Goal: Task Accomplishment & Management: Manage account settings

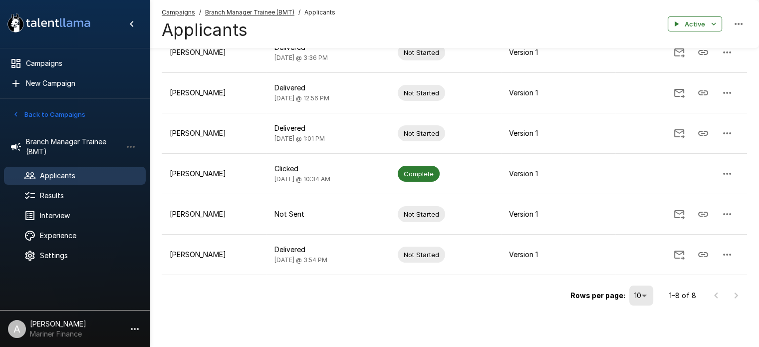
scroll to position [70, 0]
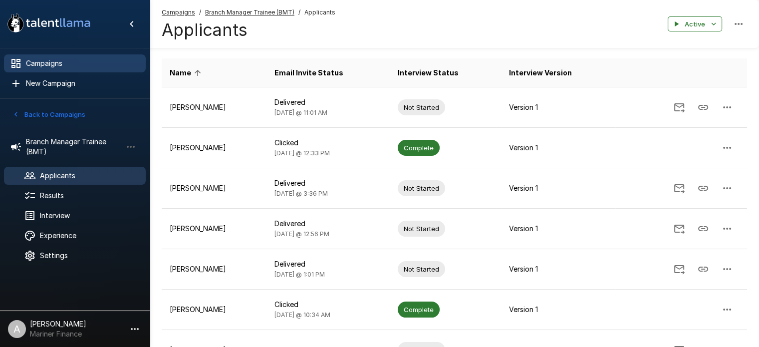
click at [45, 64] on span "Campaigns" at bounding box center [82, 63] width 112 height 10
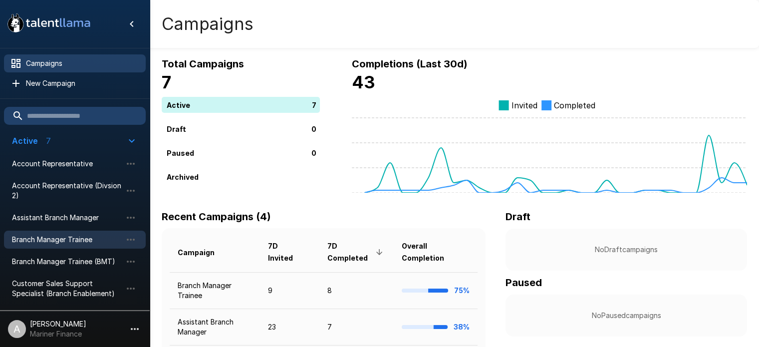
click at [50, 236] on span "Branch Manager Trainee" at bounding box center [67, 239] width 110 height 10
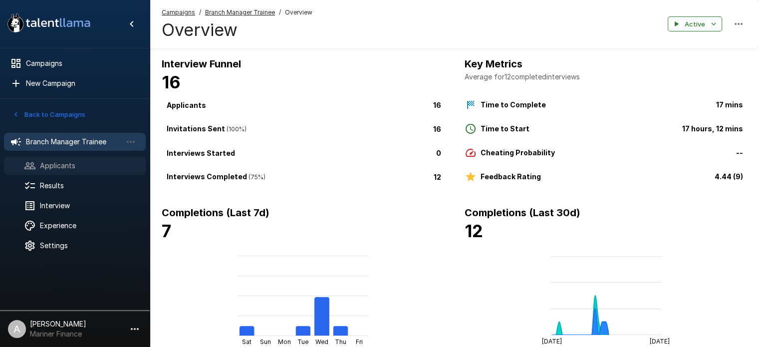
click at [55, 163] on span "Applicants" at bounding box center [89, 166] width 98 height 10
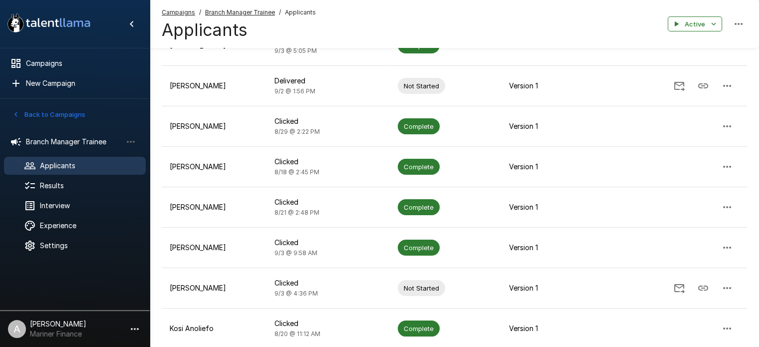
scroll to position [260, 0]
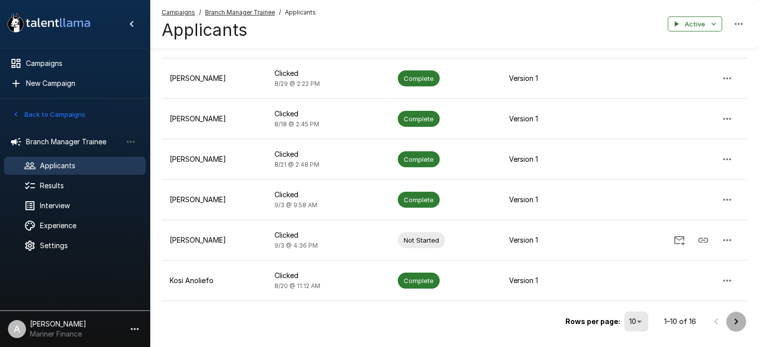
click at [738, 323] on icon "Go to next page" at bounding box center [736, 321] width 12 height 12
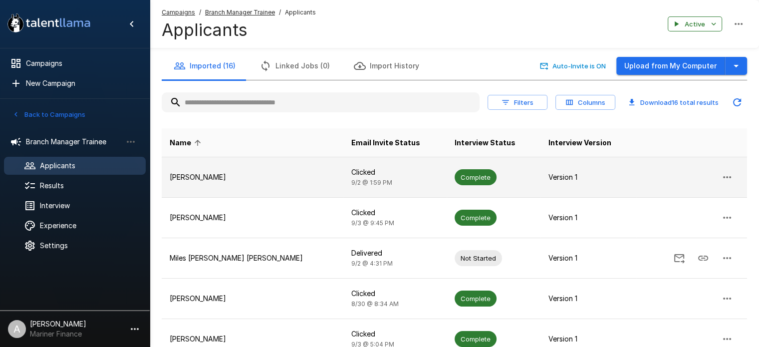
click at [193, 175] on p "[PERSON_NAME]" at bounding box center [253, 177] width 166 height 10
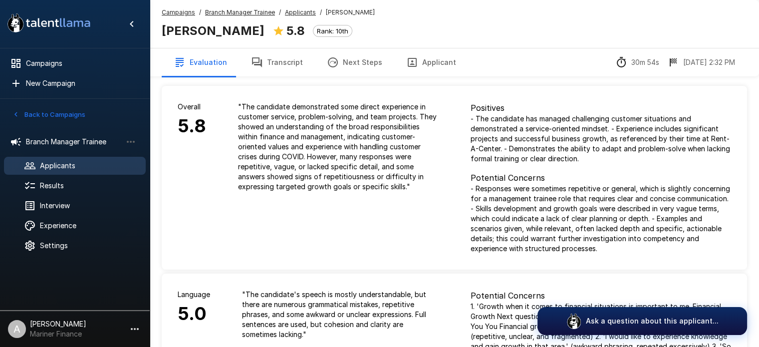
click at [285, 63] on button "Transcript" at bounding box center [277, 62] width 76 height 28
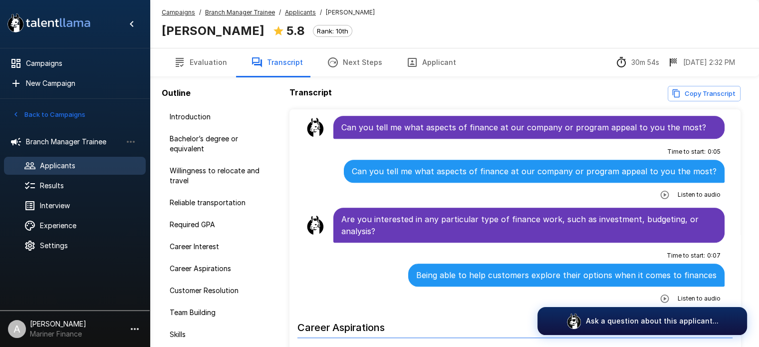
scroll to position [894, 0]
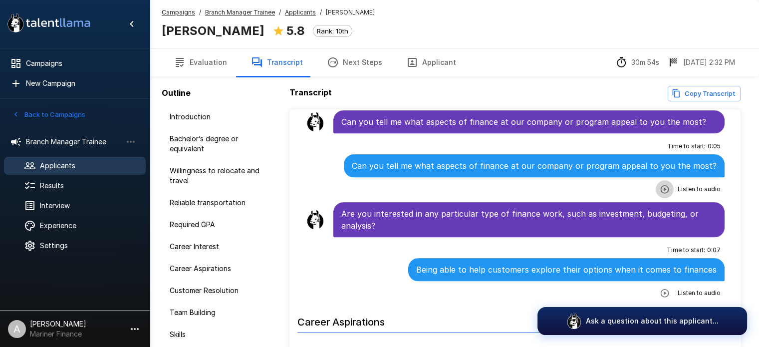
click at [660, 189] on icon "button" at bounding box center [664, 189] width 8 height 8
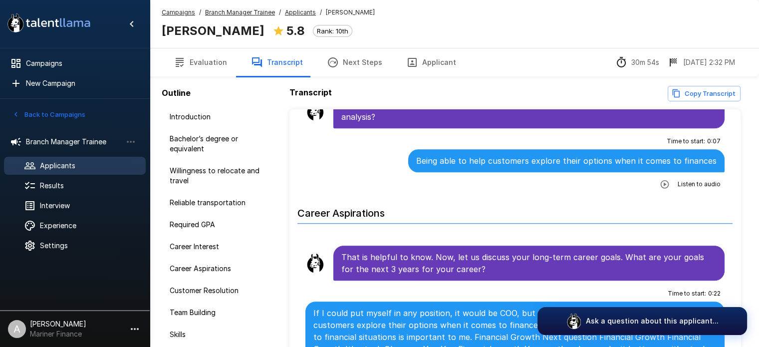
scroll to position [1025, 0]
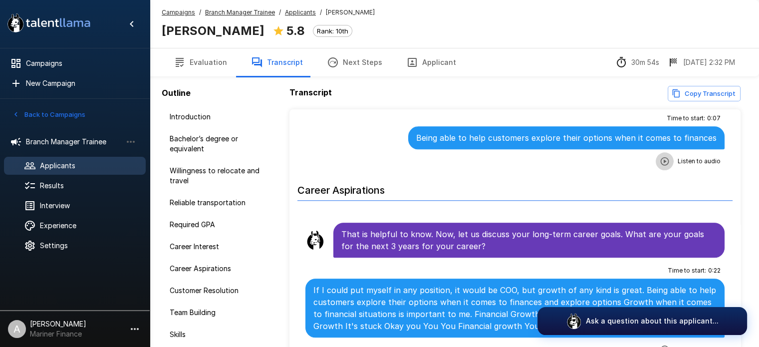
click at [660, 157] on icon "button" at bounding box center [664, 161] width 8 height 8
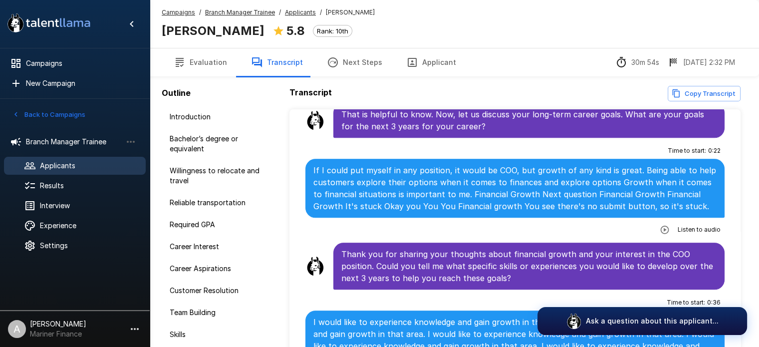
scroll to position [1168, 0]
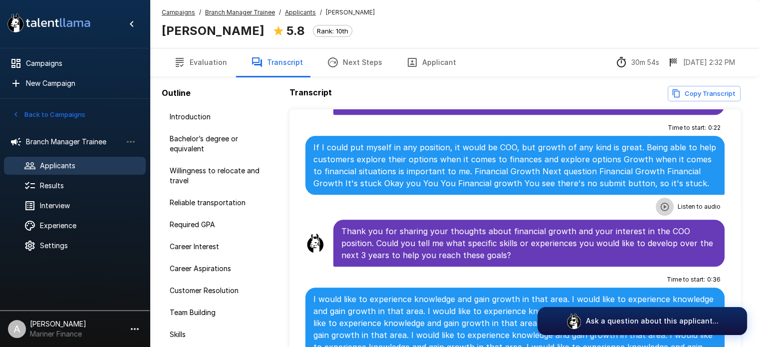
click at [660, 202] on icon "button" at bounding box center [664, 206] width 8 height 8
click at [619, 203] on icon "button" at bounding box center [623, 207] width 8 height 8
